Goal: Navigation & Orientation: Go to known website

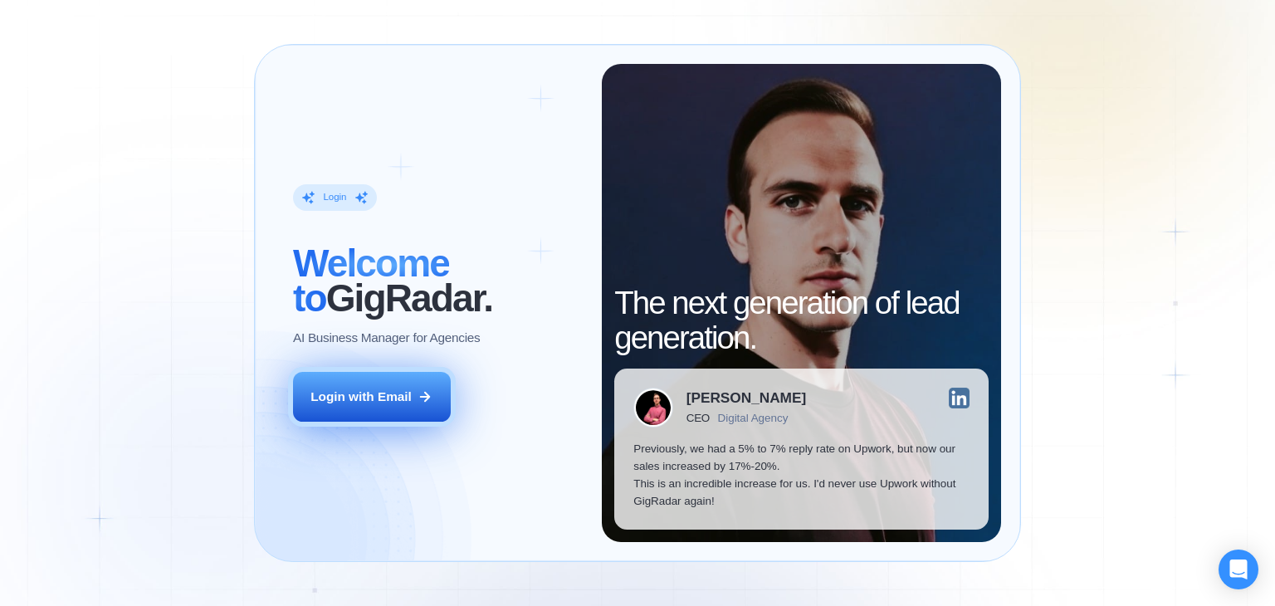
click at [402, 398] on div "Login with Email" at bounding box center [360, 396] width 101 height 17
